Goal: Task Accomplishment & Management: Manage account settings

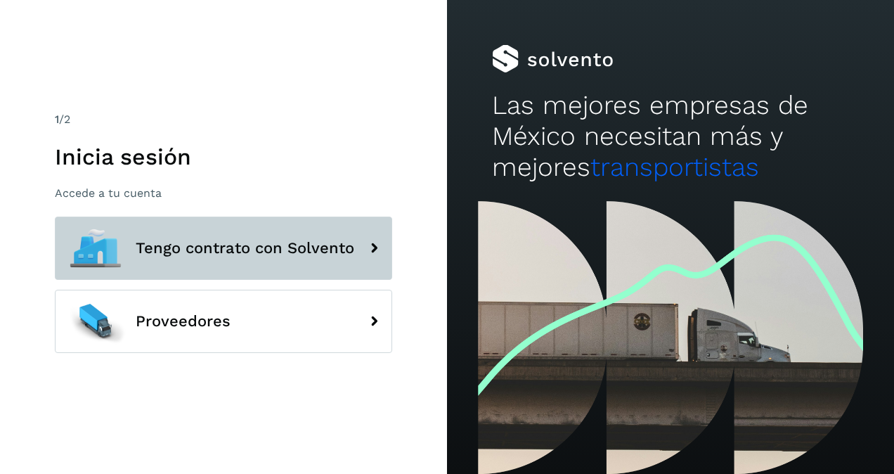
click at [311, 254] on span "Tengo contrato con Solvento" at bounding box center [245, 248] width 219 height 17
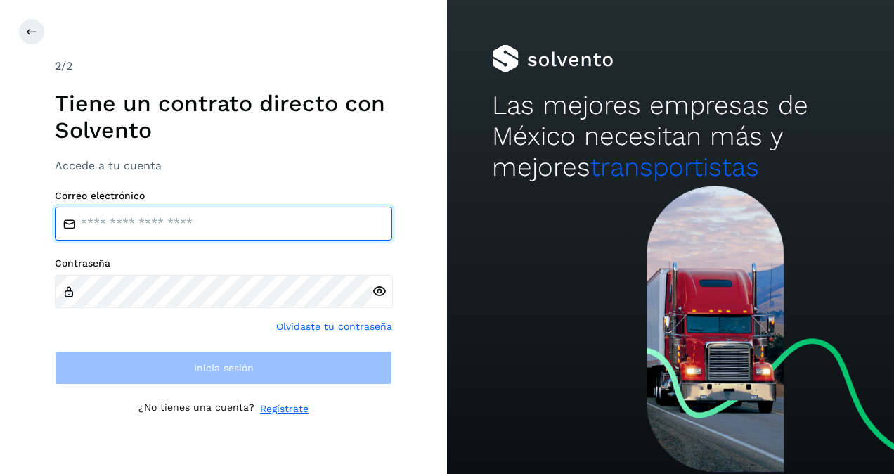
click at [200, 226] on input "email" at bounding box center [223, 224] width 337 height 34
type input "**********"
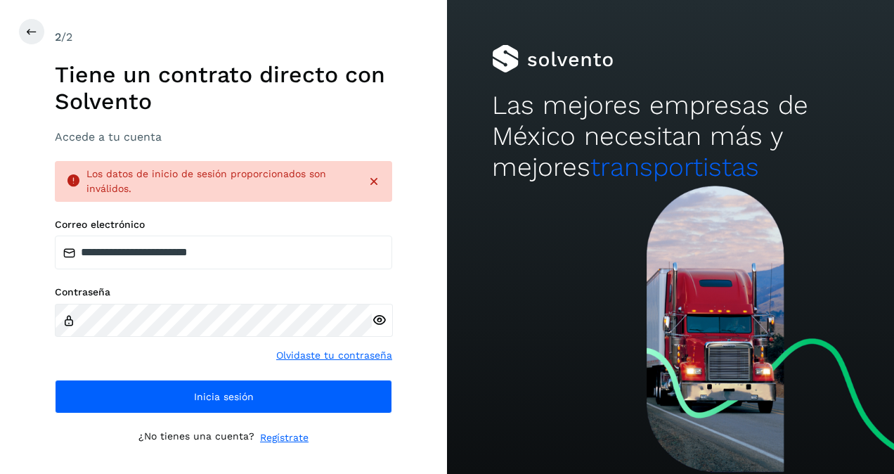
click at [376, 319] on icon at bounding box center [379, 320] width 15 height 15
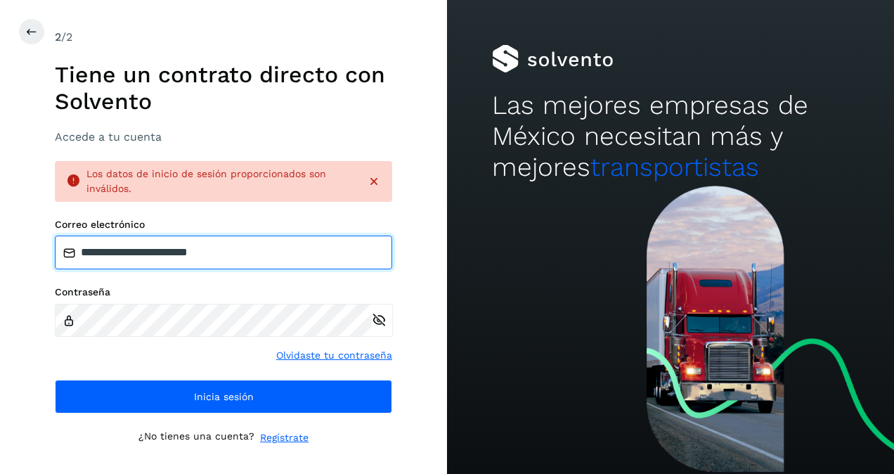
drag, startPoint x: 322, startPoint y: 262, endPoint x: -3, endPoint y: 248, distance: 325.1
click at [0, 248] on html "**********" at bounding box center [447, 237] width 894 height 474
type input "**********"
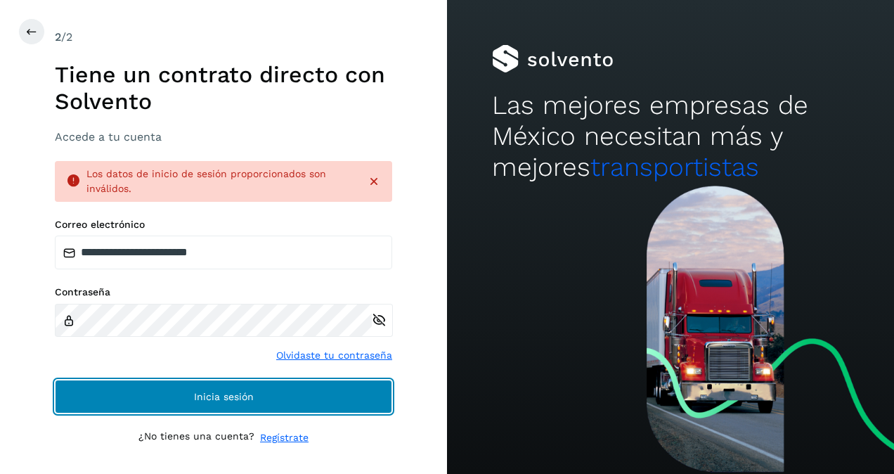
click at [217, 397] on span "Inicia sesión" at bounding box center [224, 397] width 60 height 10
click at [280, 400] on button "Inicia sesión" at bounding box center [223, 397] width 337 height 34
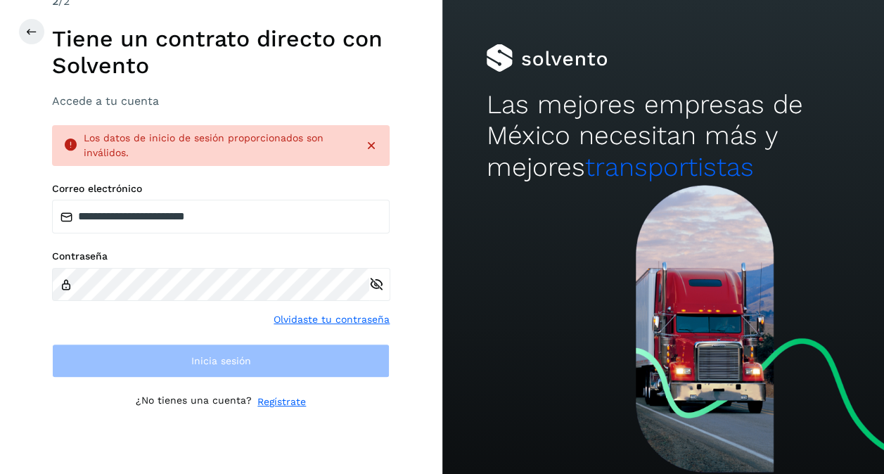
scroll to position [11, 0]
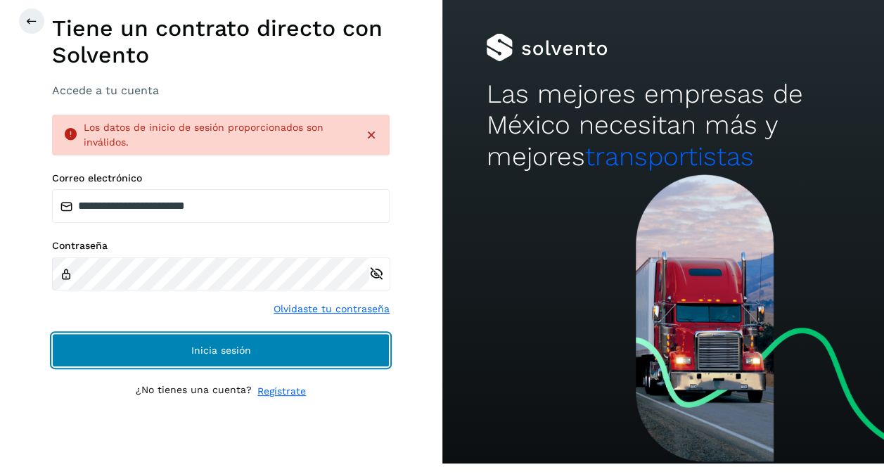
click at [276, 349] on button "Inicia sesión" at bounding box center [220, 350] width 337 height 34
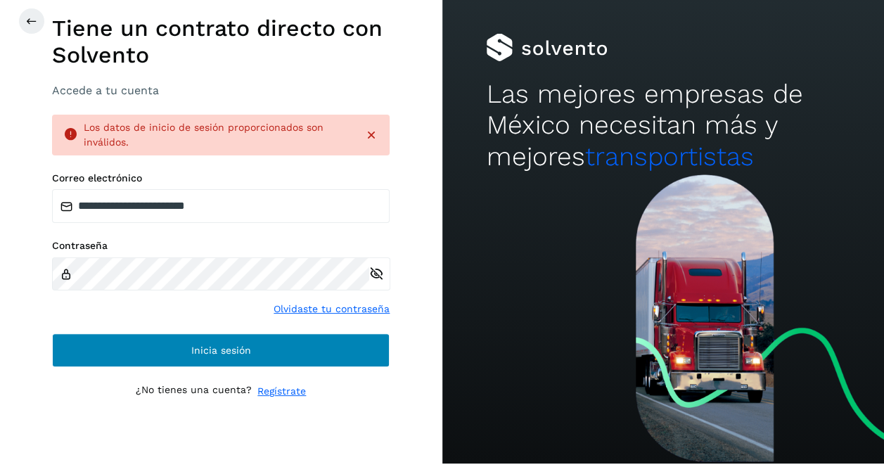
click at [276, 349] on button "Inicia sesión" at bounding box center [220, 350] width 337 height 34
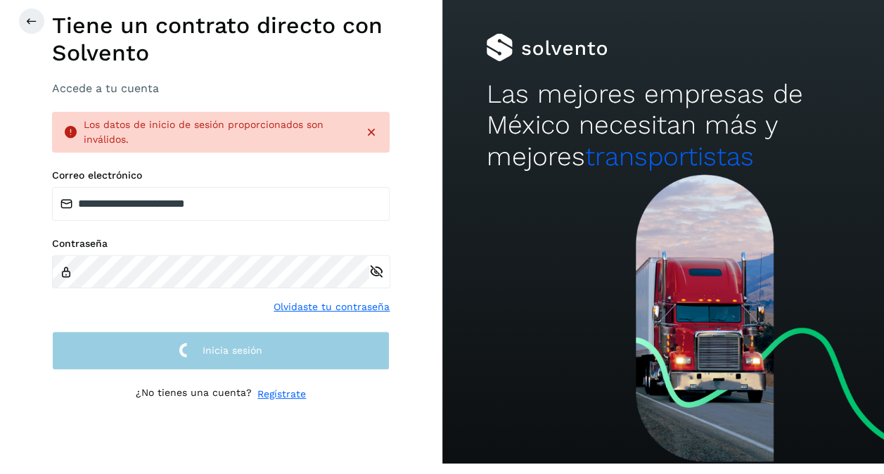
click at [275, 359] on button "Inicia sesión" at bounding box center [220, 350] width 337 height 39
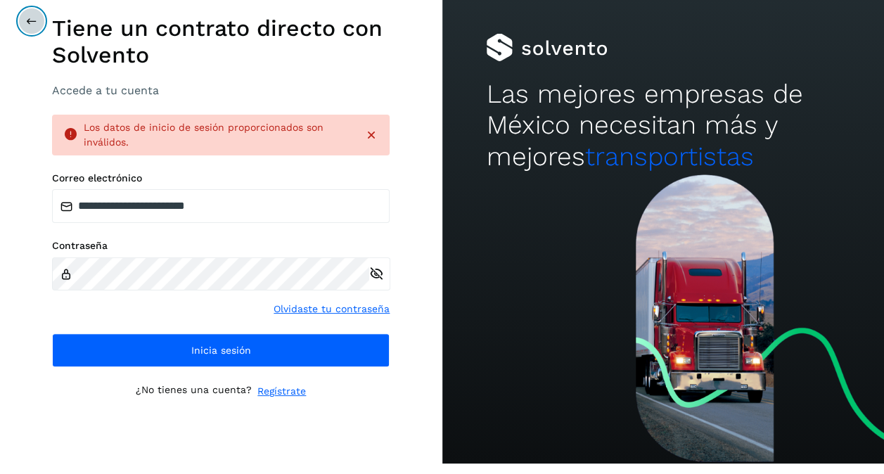
click at [31, 29] on button at bounding box center [31, 21] width 27 height 27
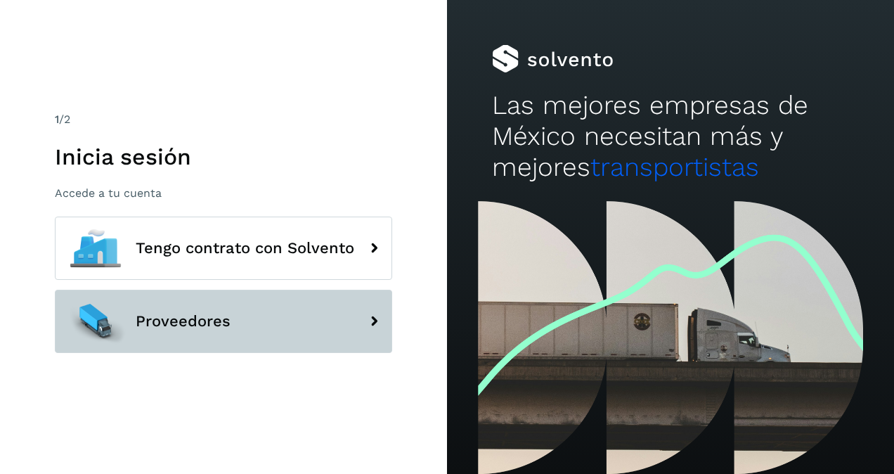
click at [247, 320] on button "Proveedores" at bounding box center [223, 321] width 337 height 63
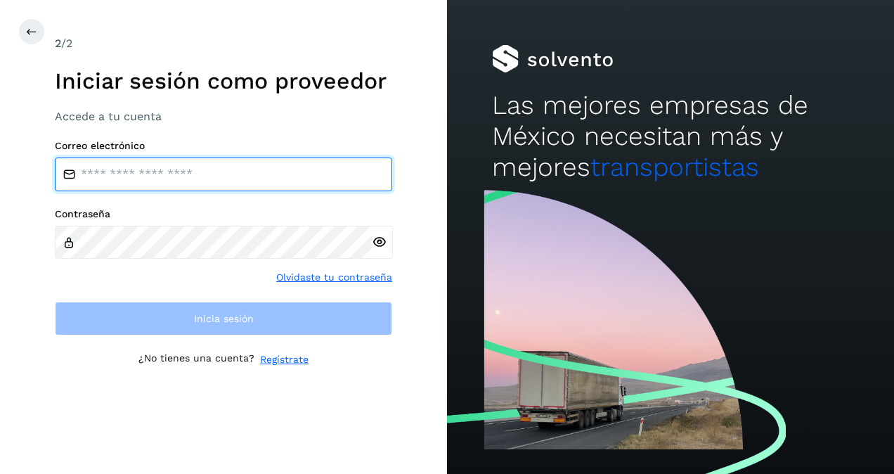
click at [170, 184] on input "email" at bounding box center [223, 174] width 337 height 34
type input "**********"
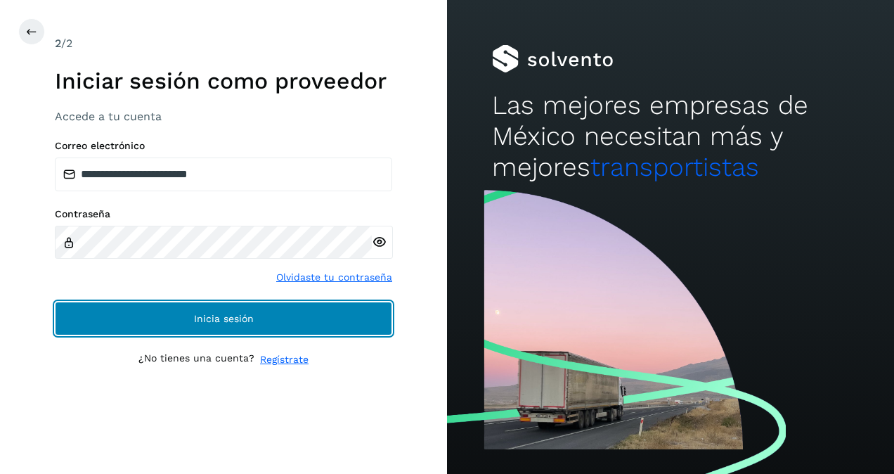
click at [235, 311] on button "Inicia sesión" at bounding box center [223, 319] width 337 height 34
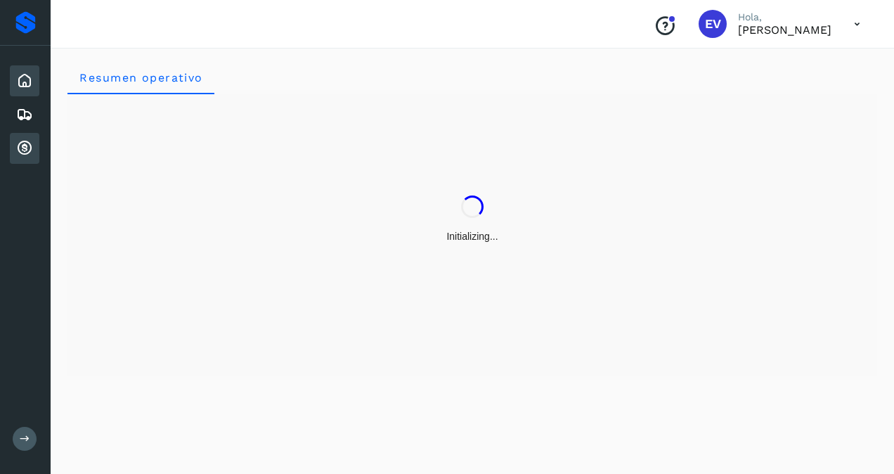
click at [17, 151] on icon at bounding box center [24, 148] width 17 height 17
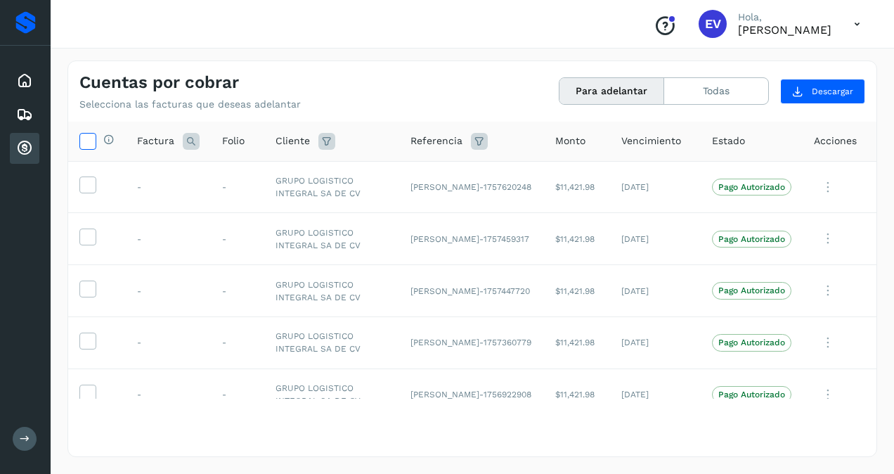
click at [90, 133] on icon at bounding box center [87, 140] width 15 height 15
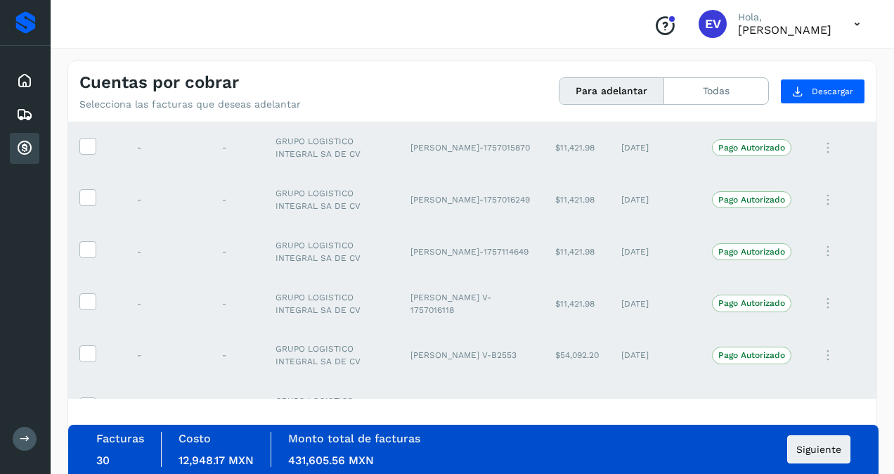
scroll to position [1312, 0]
